Goal: Task Accomplishment & Management: Use online tool/utility

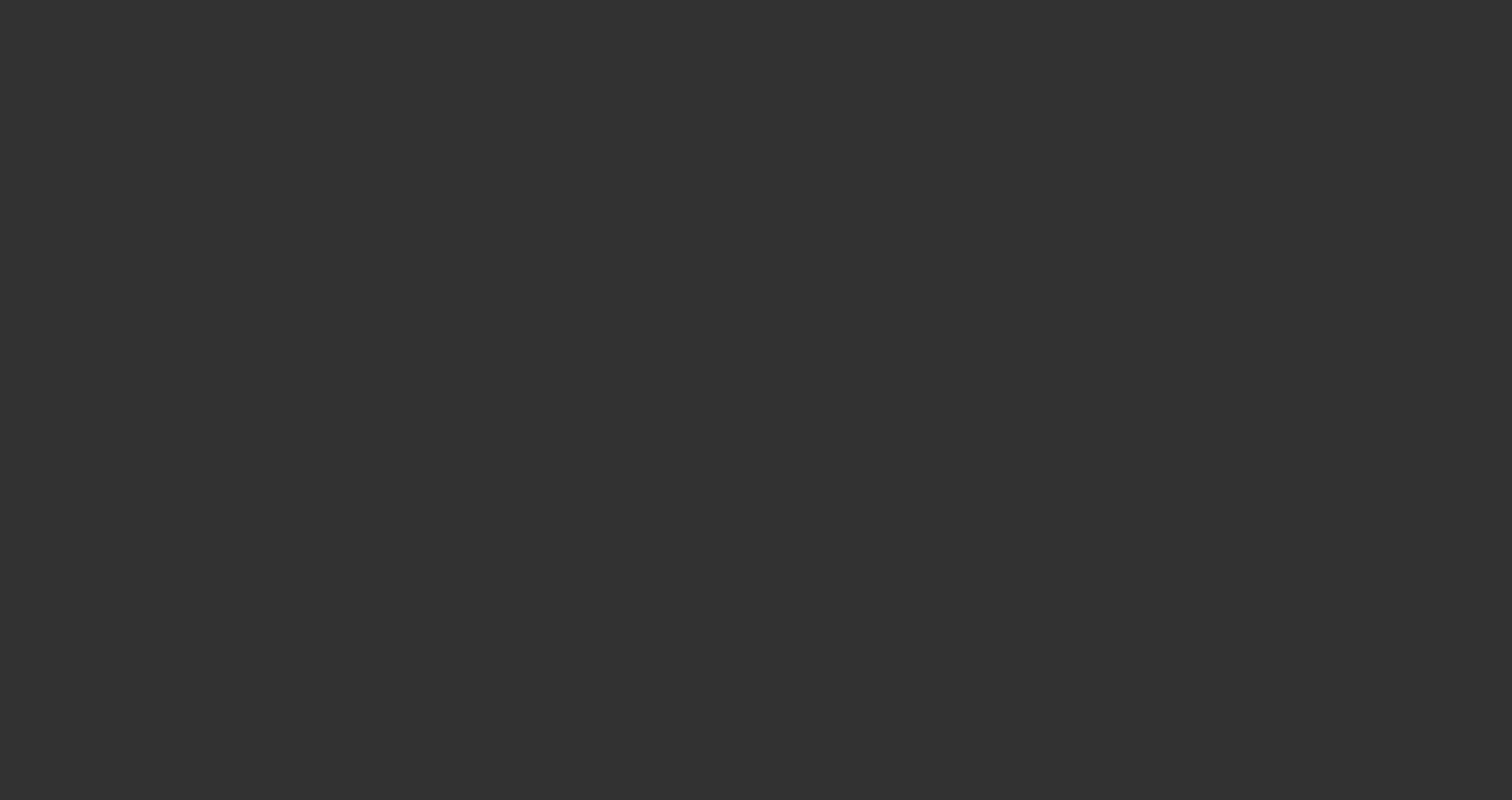
select select "3"
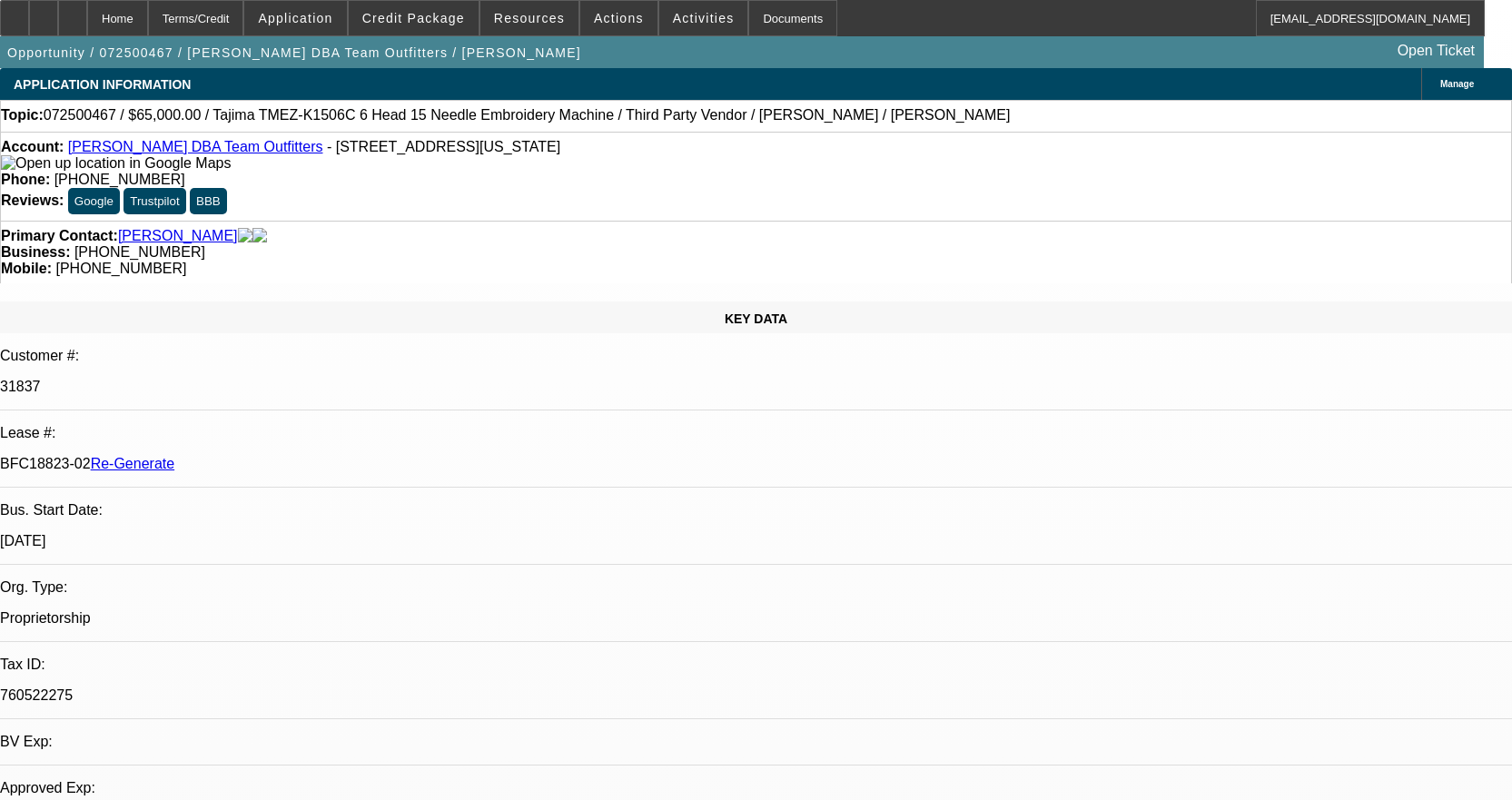
select select "0"
select select "0.1"
select select "1"
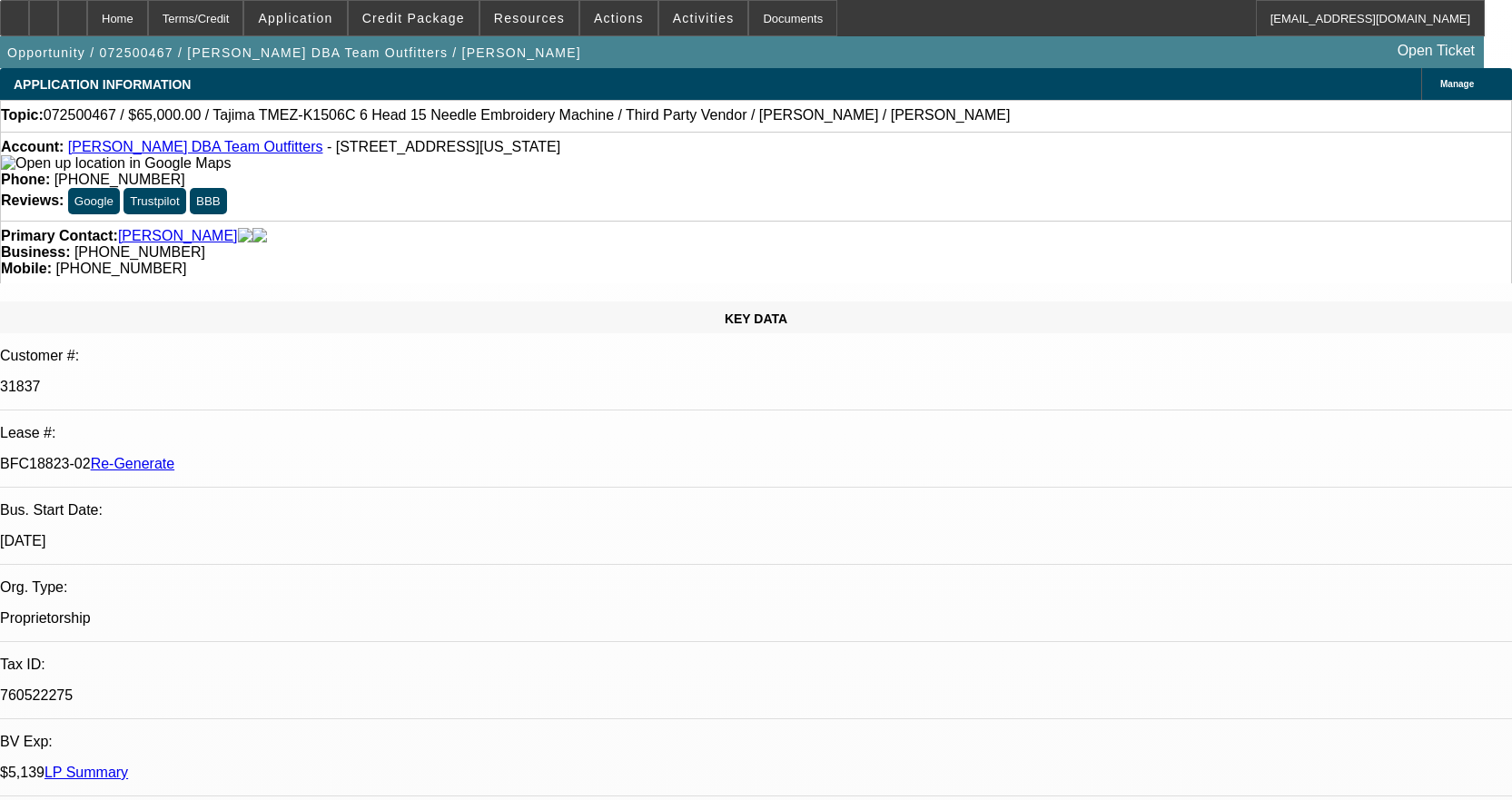
select select "4"
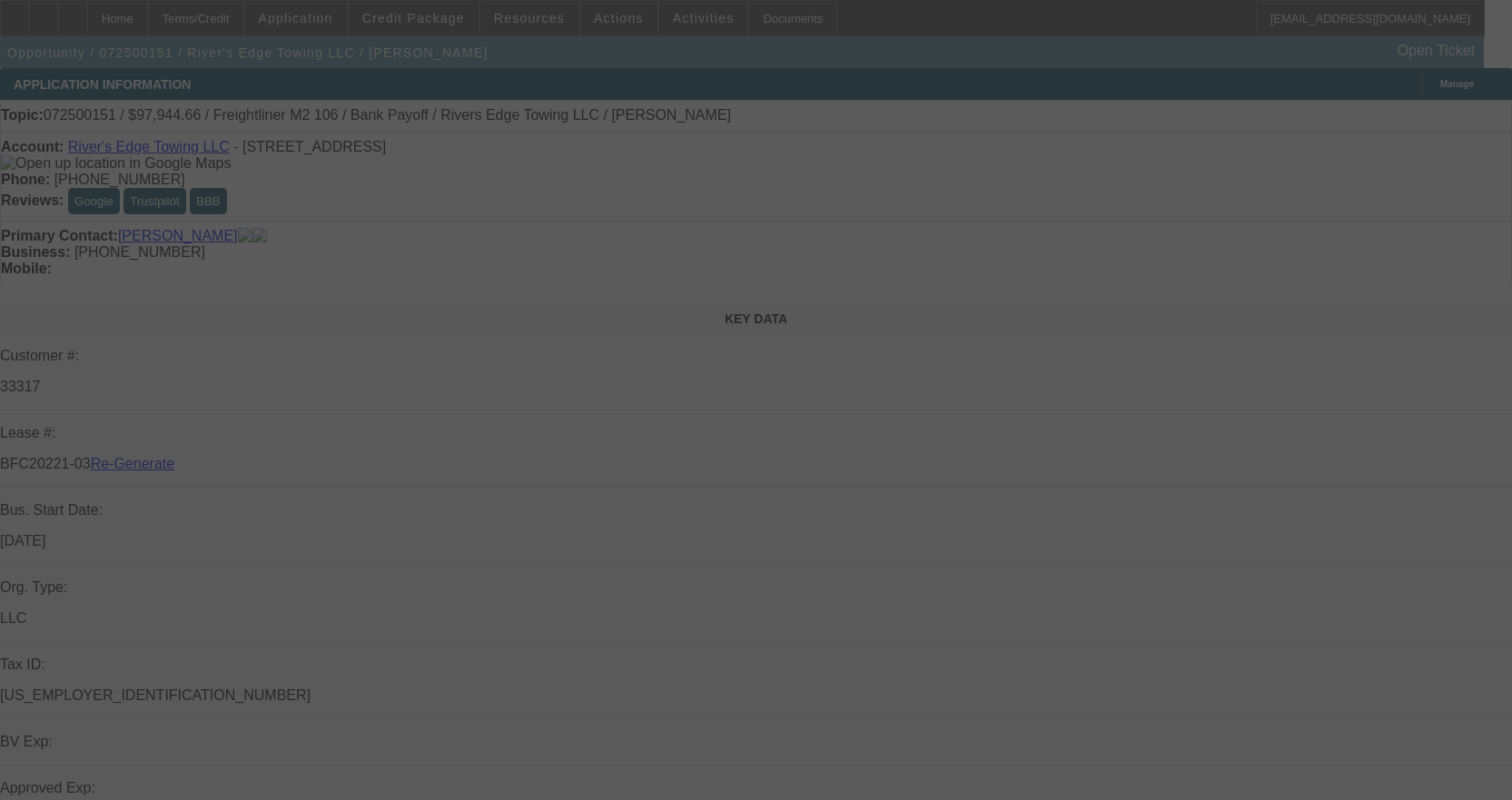
select select "3"
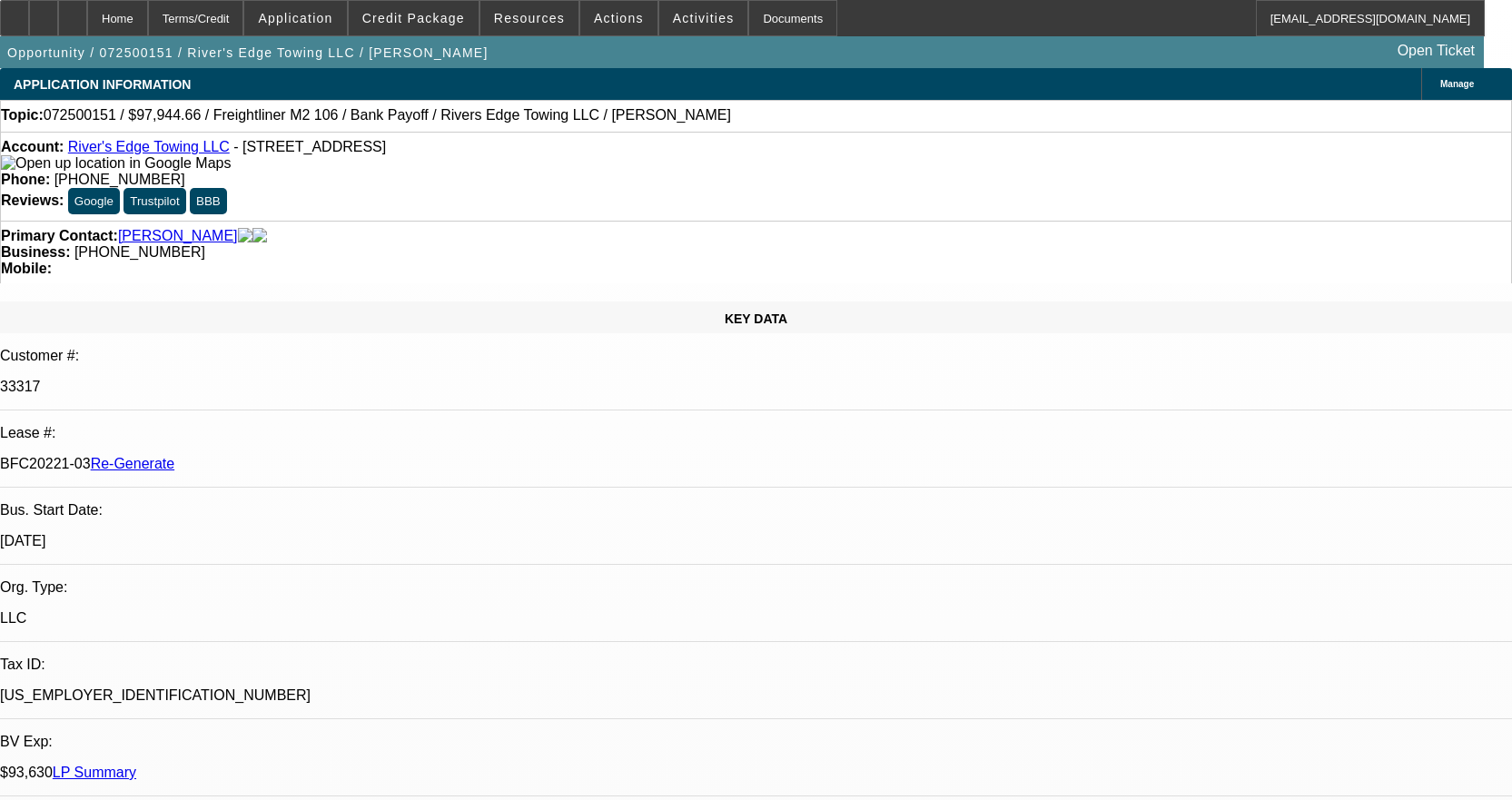
select select "0"
select select "2"
select select "0"
select select "6"
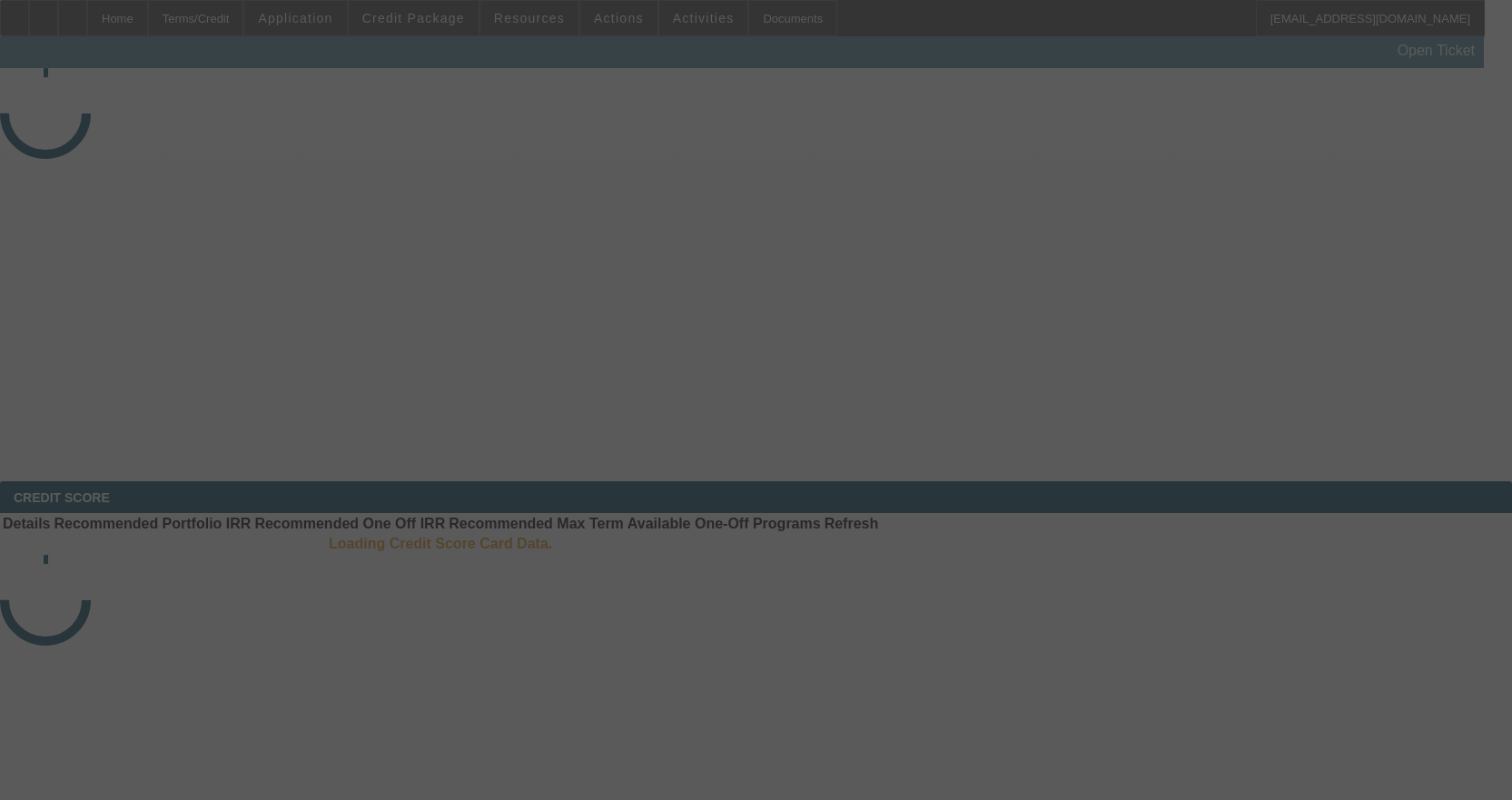
select select "3"
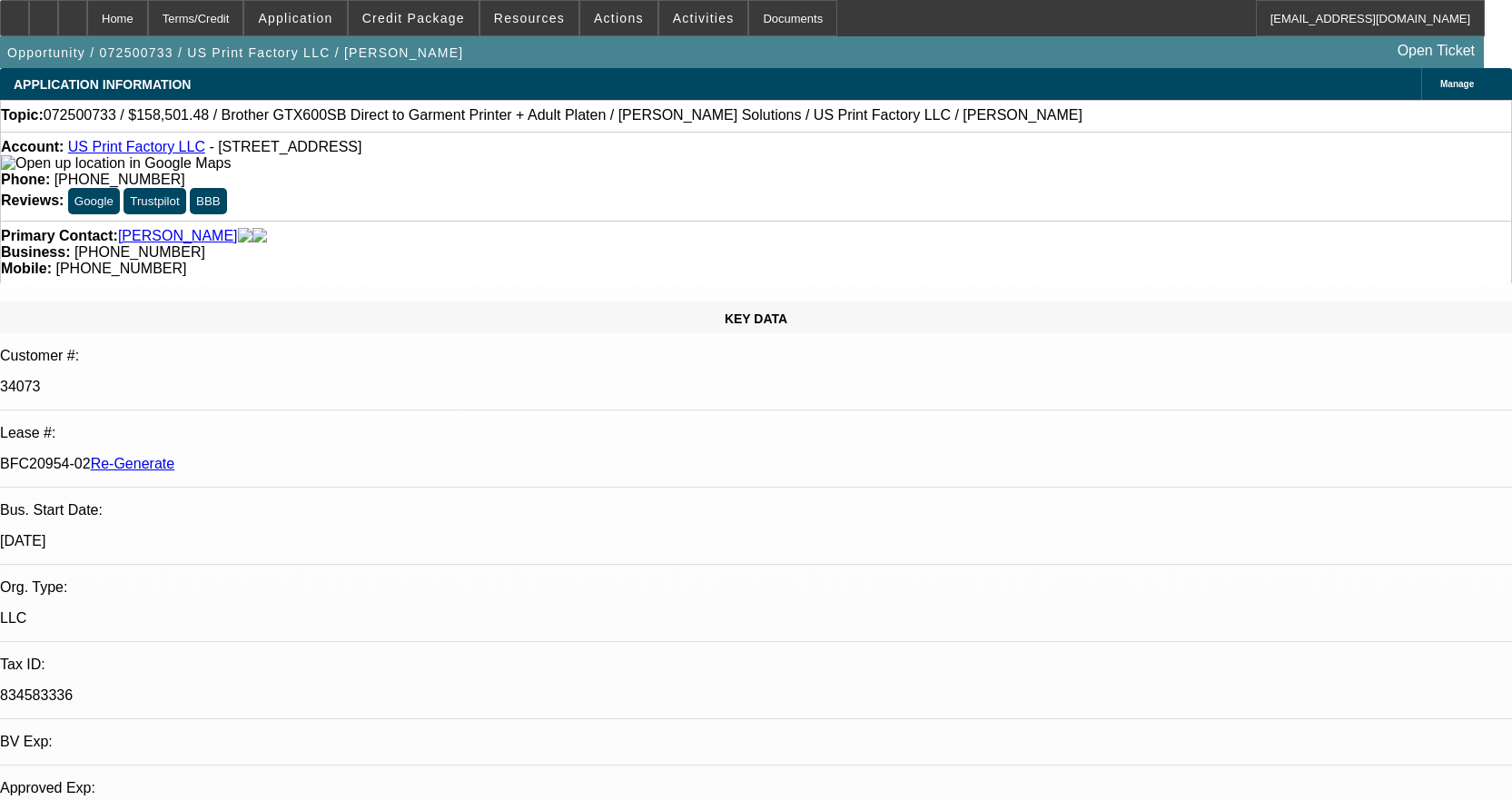
select select "0"
select select "2"
select select "0"
select select "6"
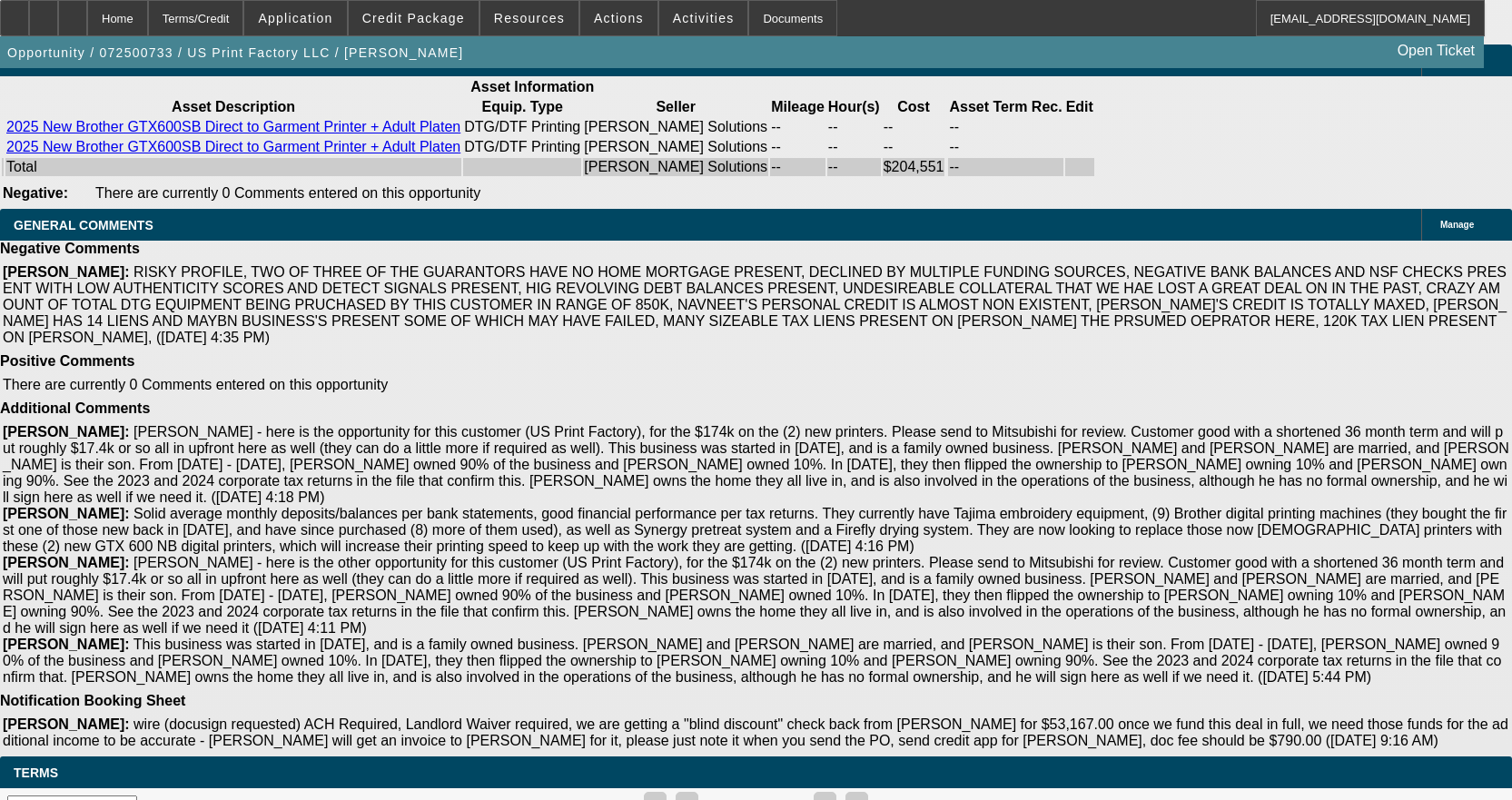
scroll to position [4358, 0]
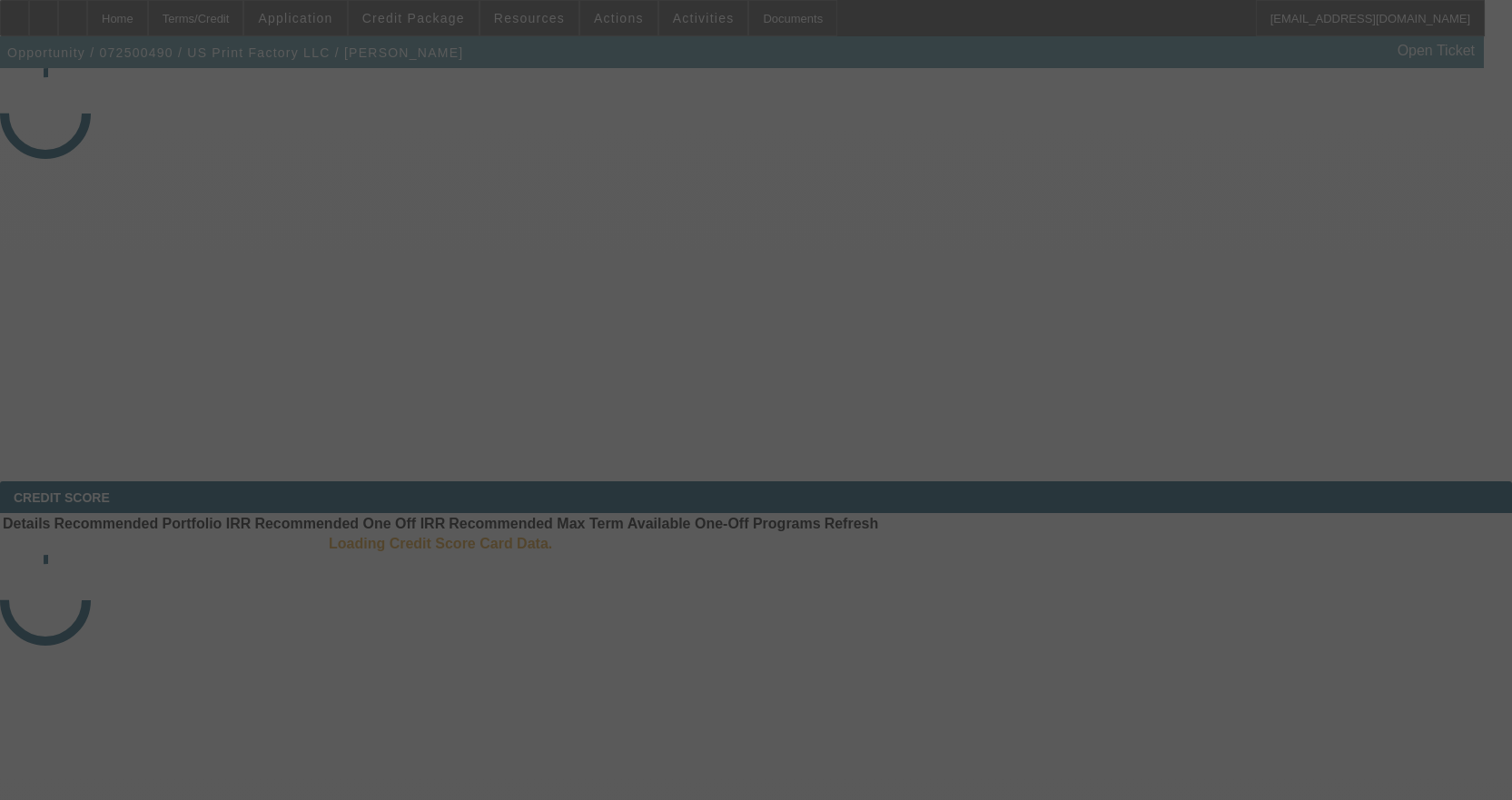
select select "3"
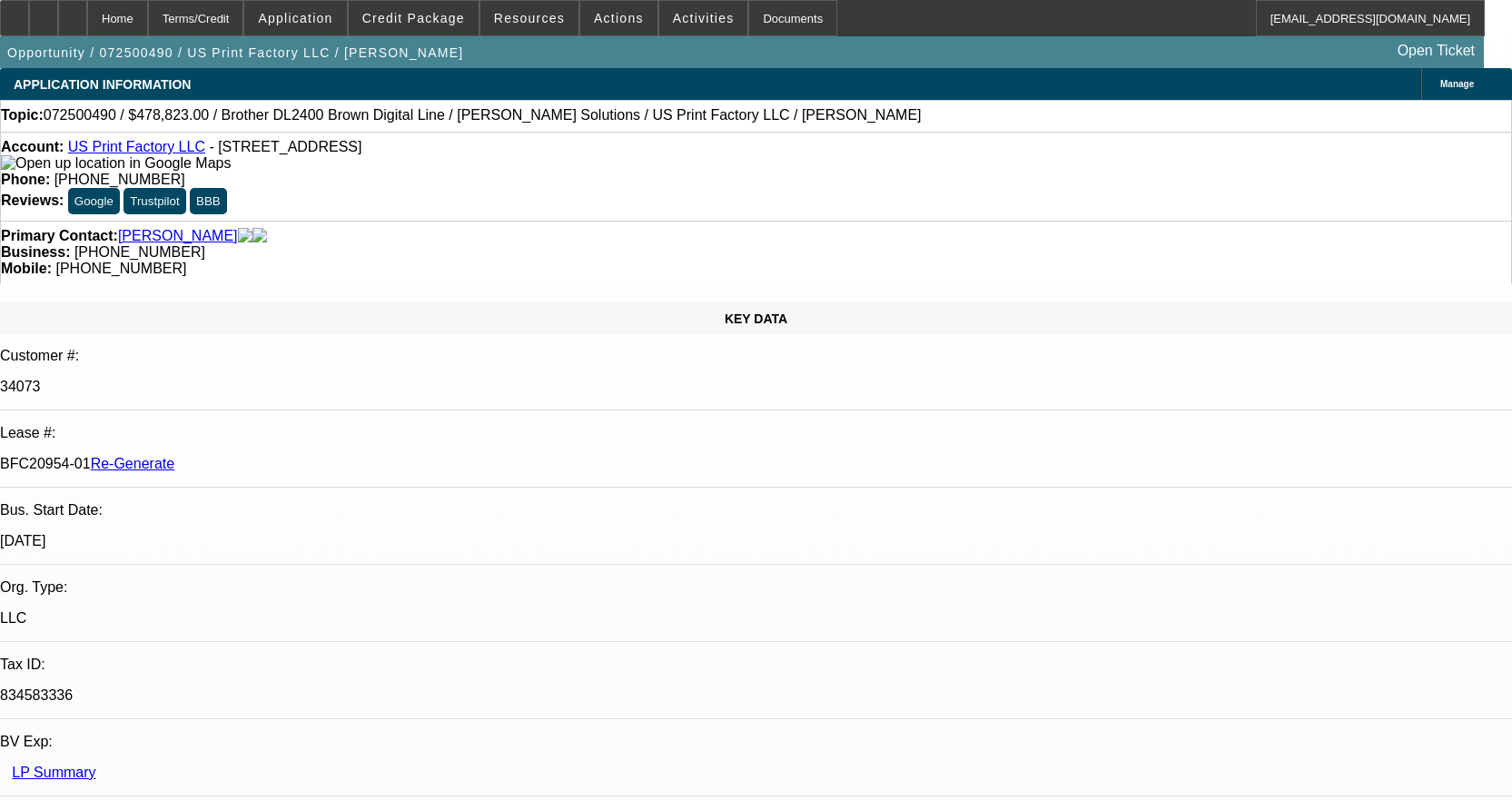
select select "0"
select select "6"
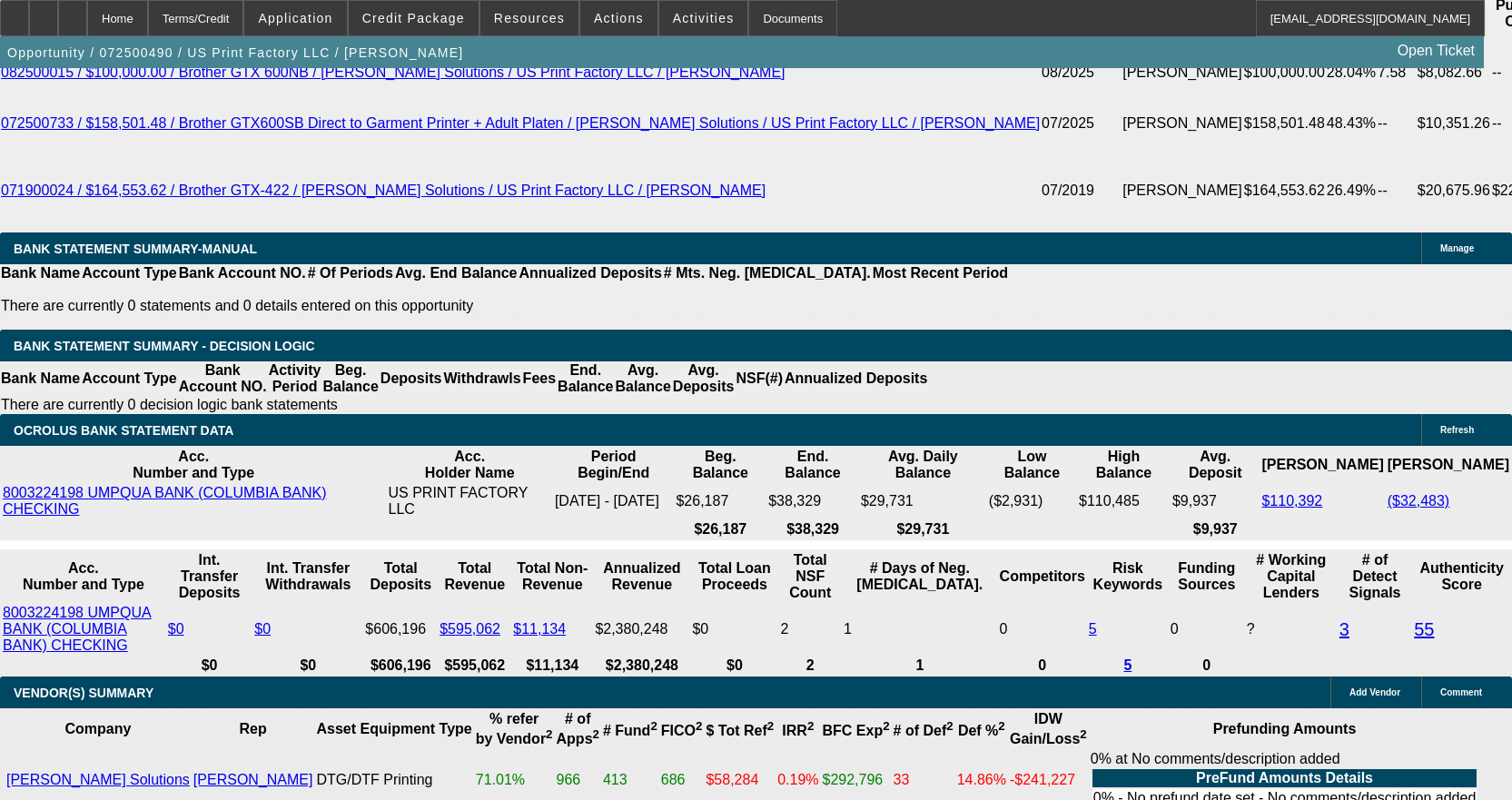
scroll to position [3722, 0]
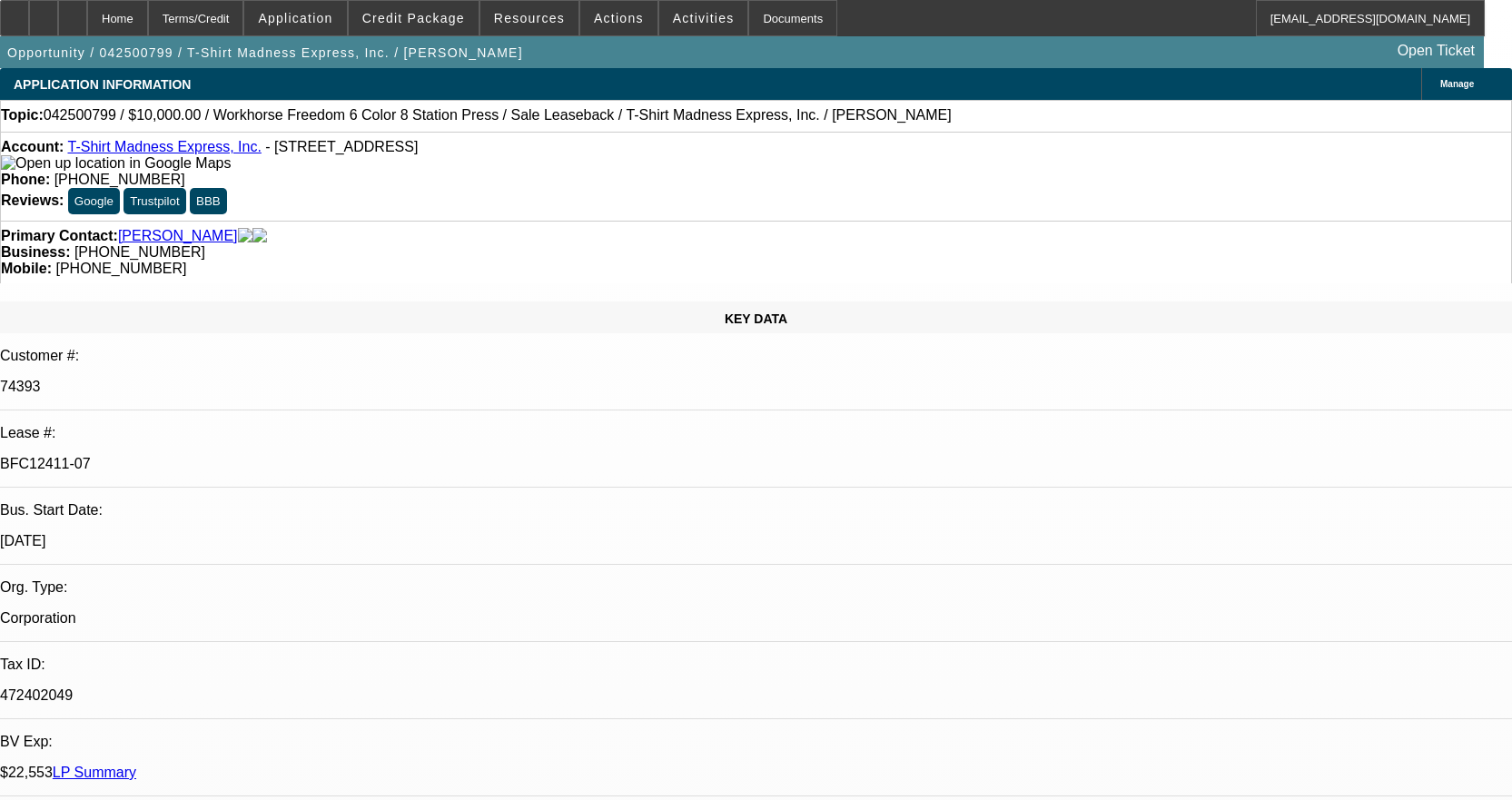
select select "0"
select select "2"
select select "0"
select select "2"
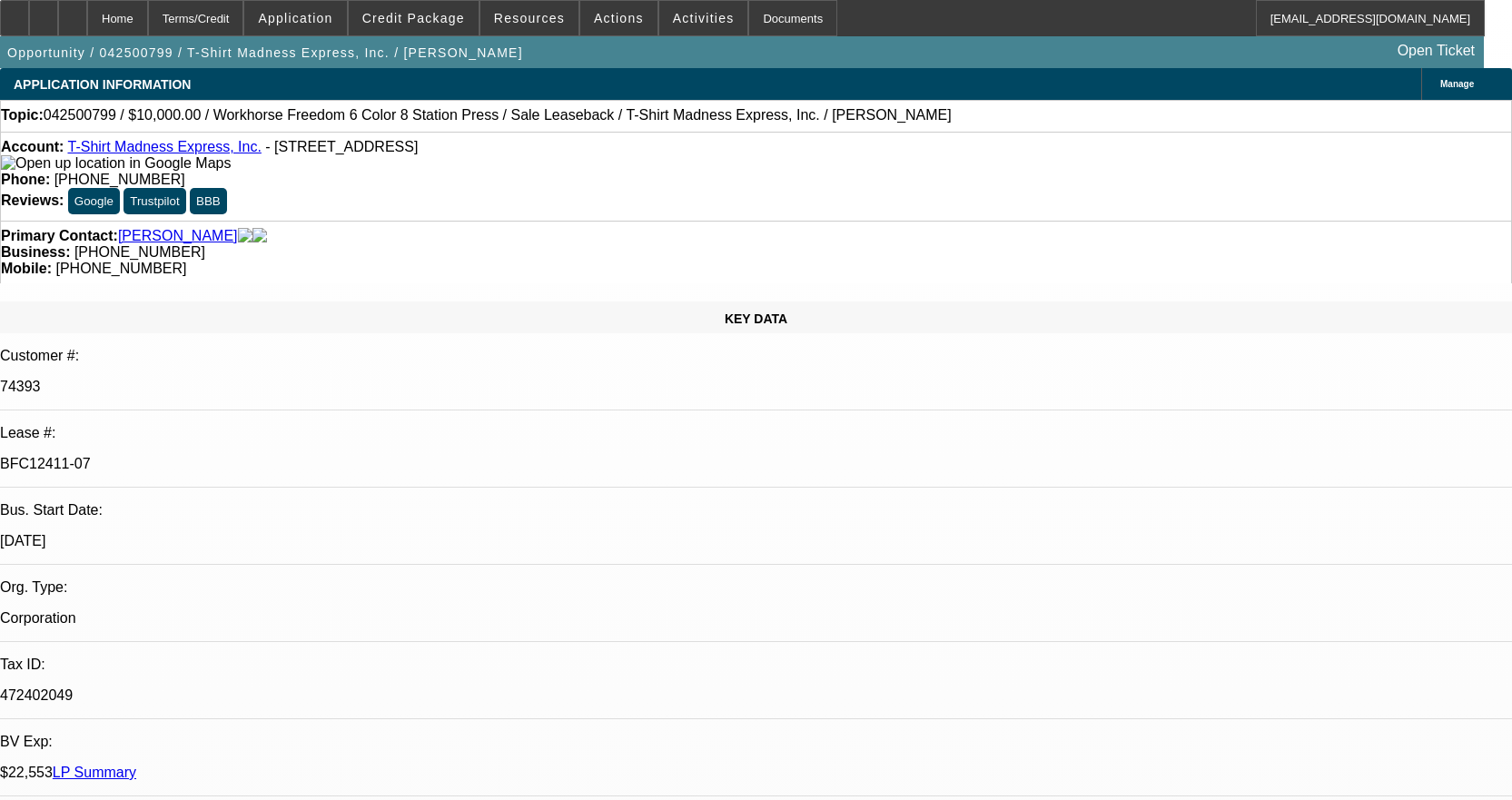
select select "0"
select select "2"
select select "0"
select select "2"
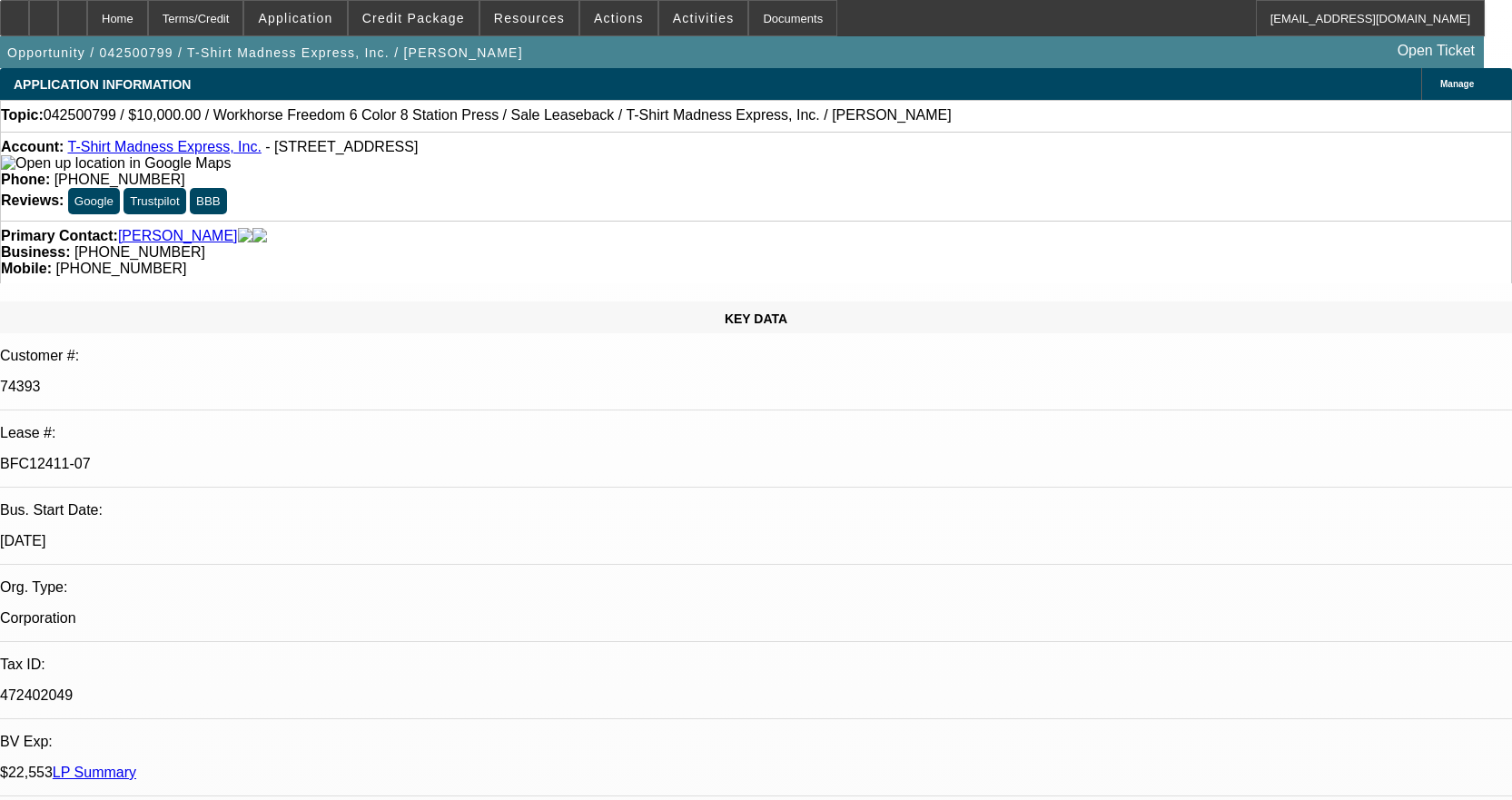
select select "0"
select select "2"
select select "0"
select select "2"
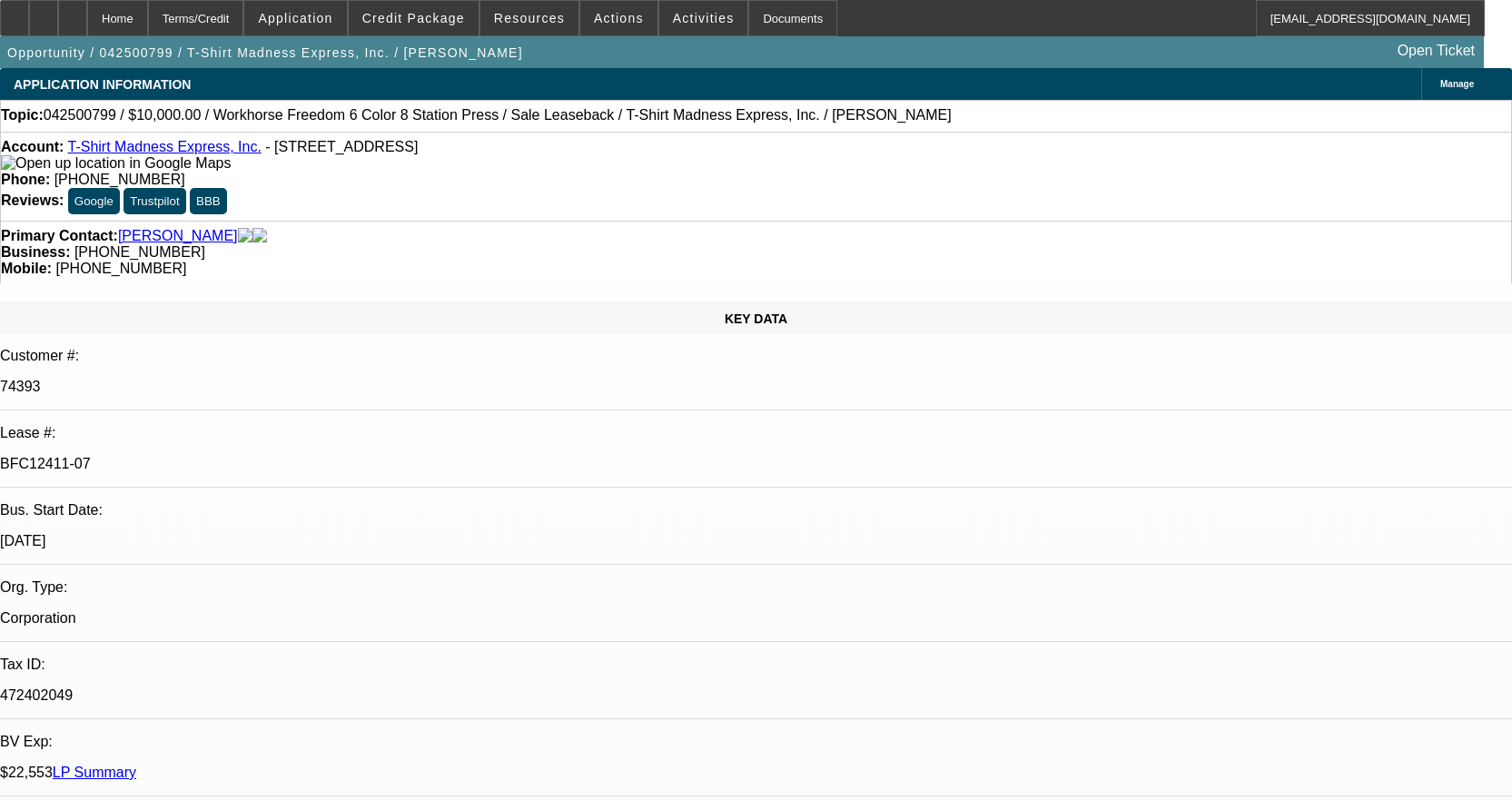
select select "0"
select select "2"
select select "0"
select select "2"
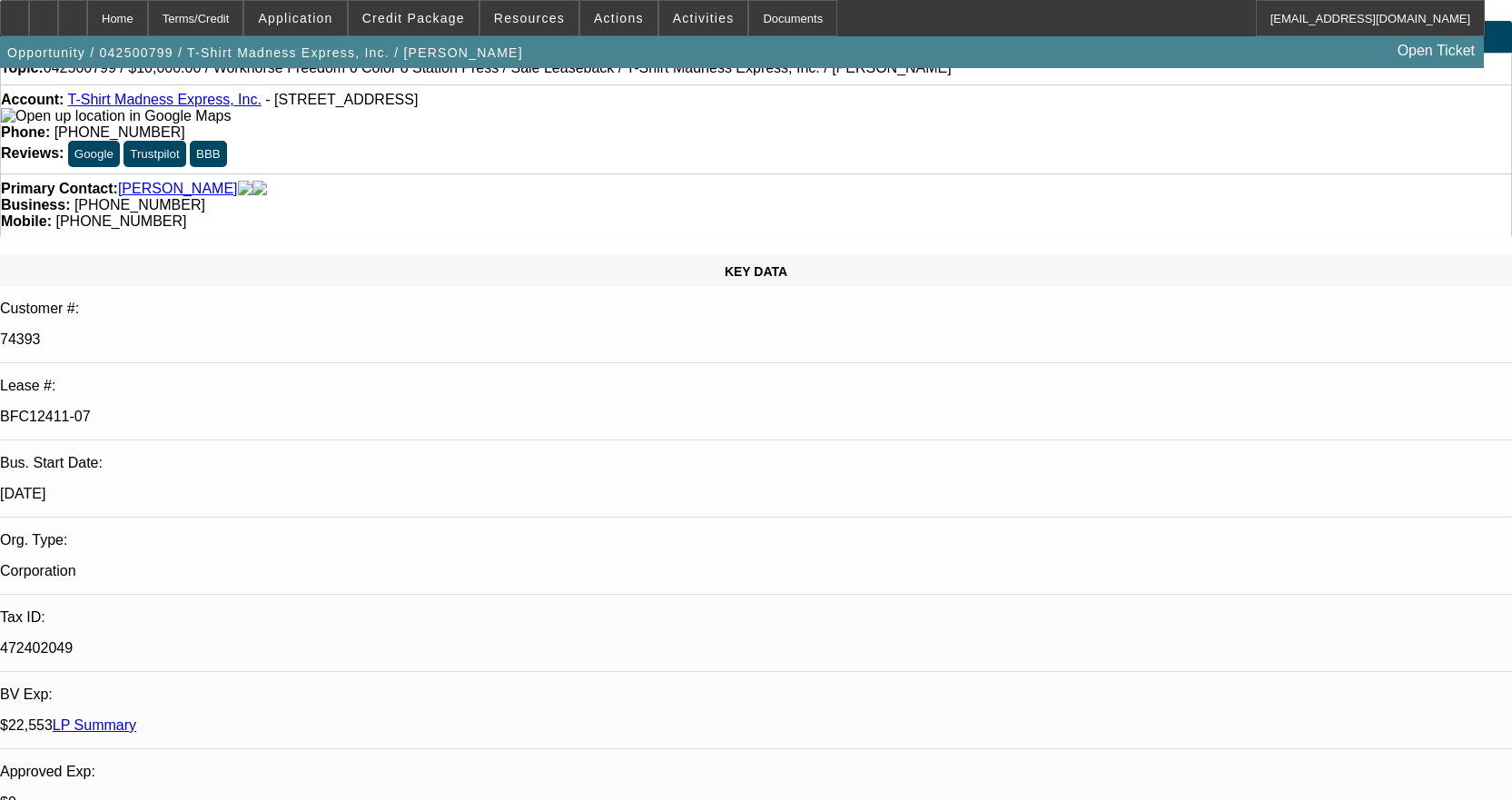
scroll to position [90, 0]
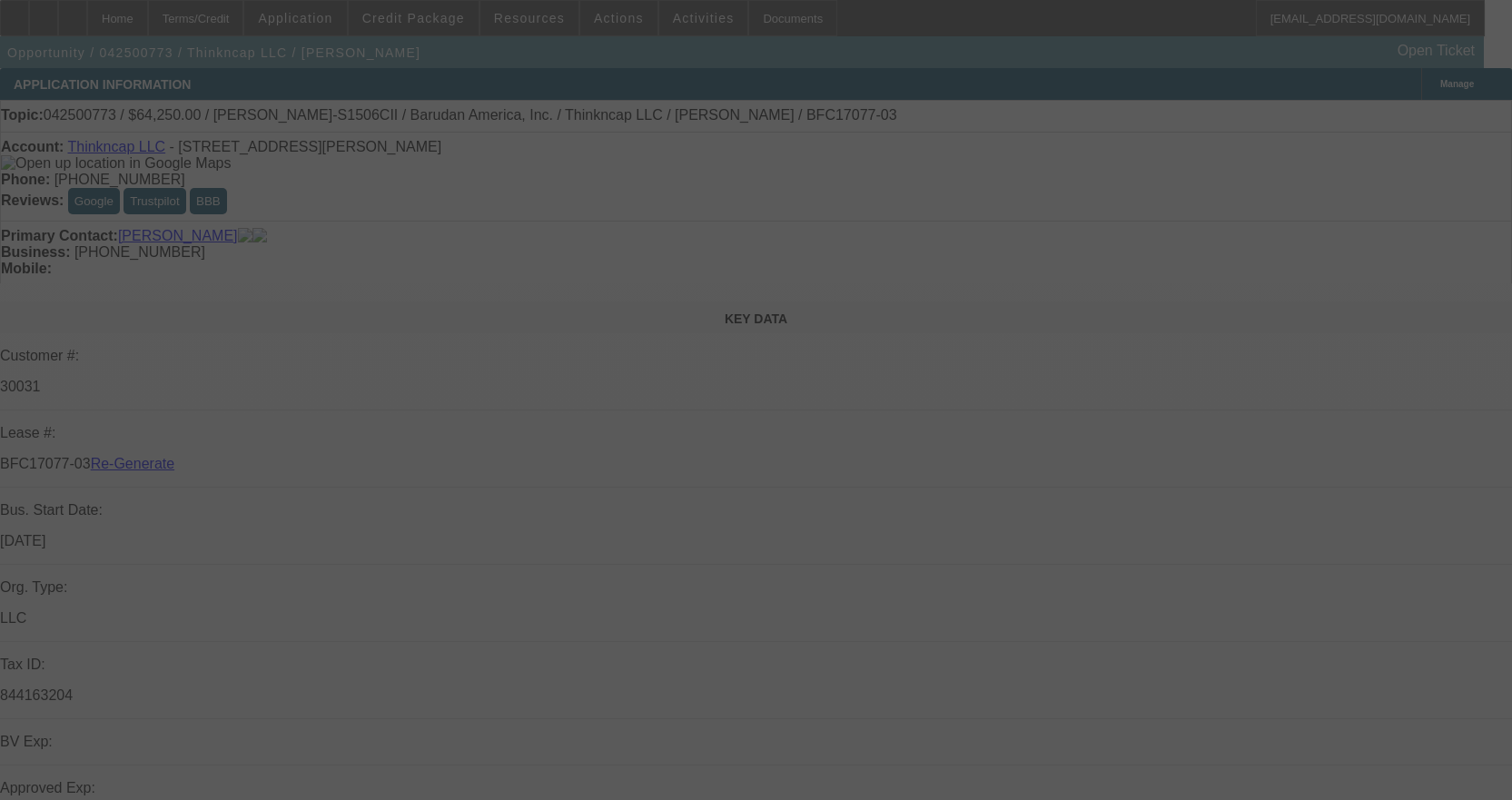
select select "4"
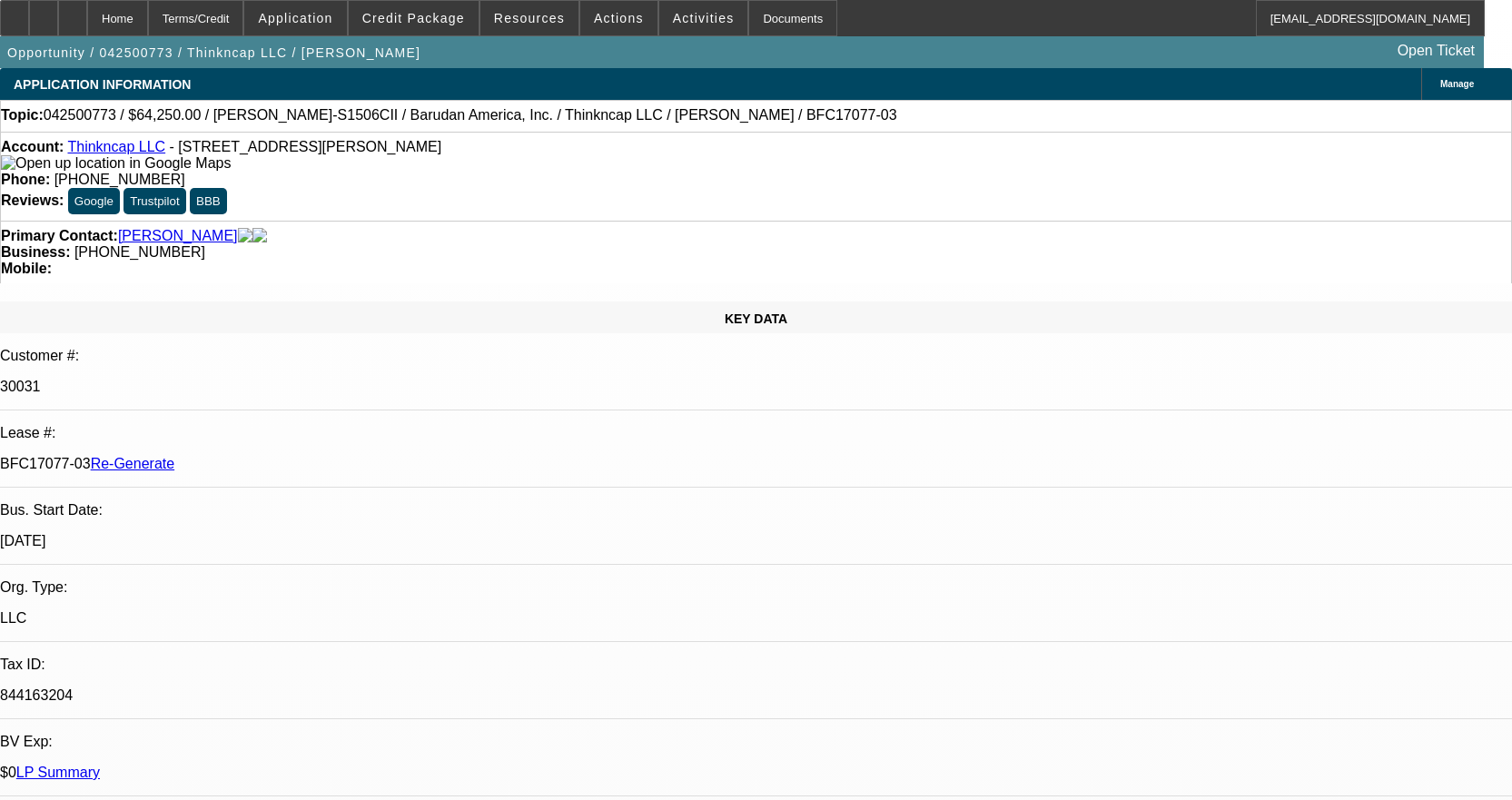
select select "0"
select select "2"
click at [757, 27] on div "Documents" at bounding box center [793, 18] width 89 height 36
